Goal: Task Accomplishment & Management: Use online tool/utility

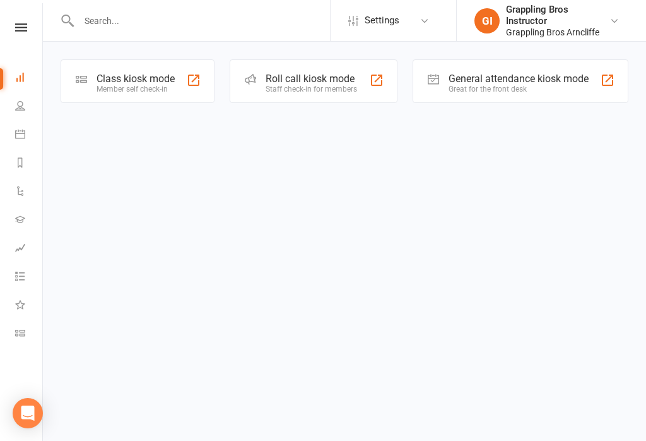
click at [23, 332] on icon at bounding box center [20, 333] width 10 height 10
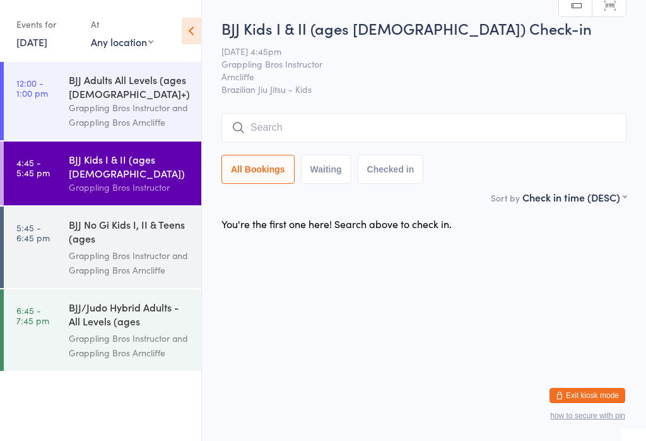
click at [463, 137] on input "search" at bounding box center [424, 127] width 405 height 29
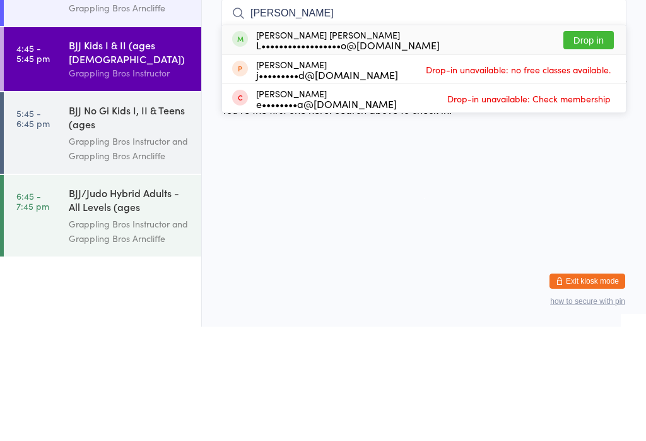
type input "João"
click at [408, 154] on div "L••••••••••••••••••o@hotmail.com" at bounding box center [348, 159] width 184 height 10
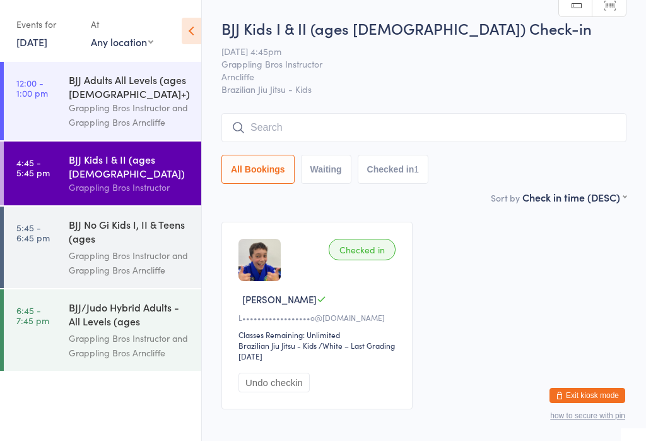
click at [299, 127] on input "search" at bounding box center [424, 127] width 405 height 29
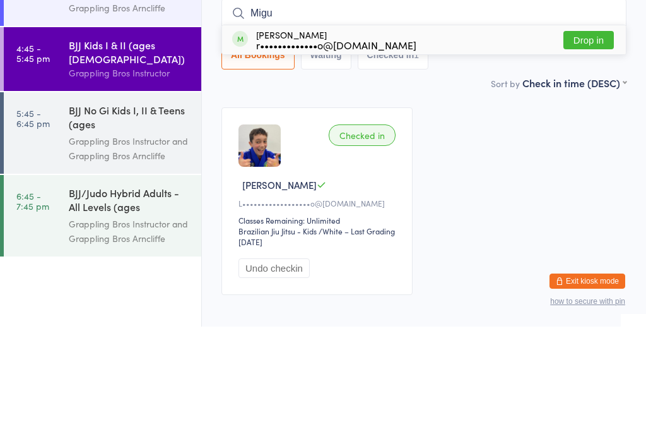
type input "Migu"
click at [270, 144] on div "Miguel Arruda r•••••••••••••o@hotmail.com" at bounding box center [336, 154] width 160 height 20
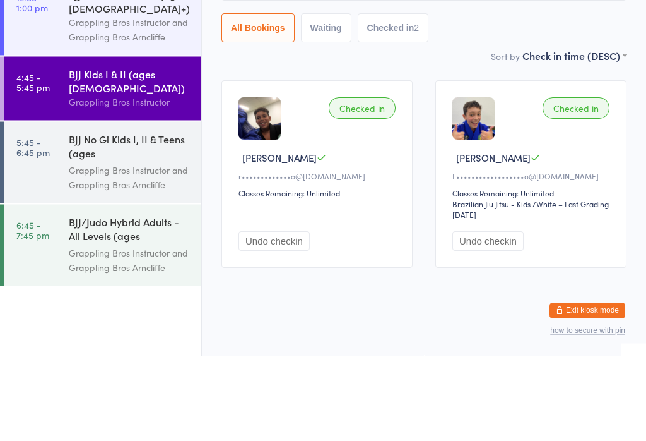
scroll to position [28, 0]
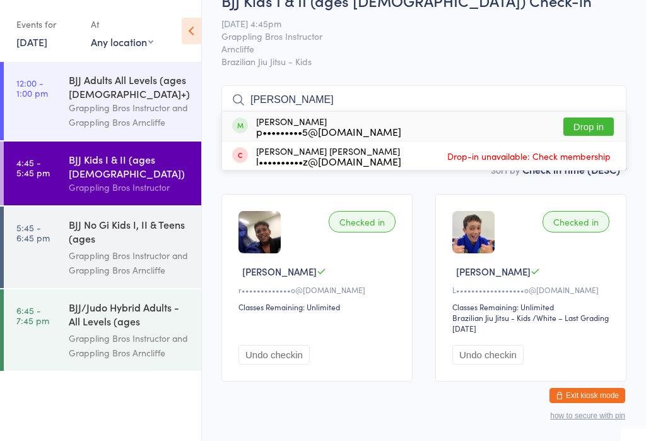
type input "etha"
click at [593, 126] on button "Drop in" at bounding box center [589, 126] width 51 height 18
